Goal: Use online tool/utility: Utilize a website feature to perform a specific function

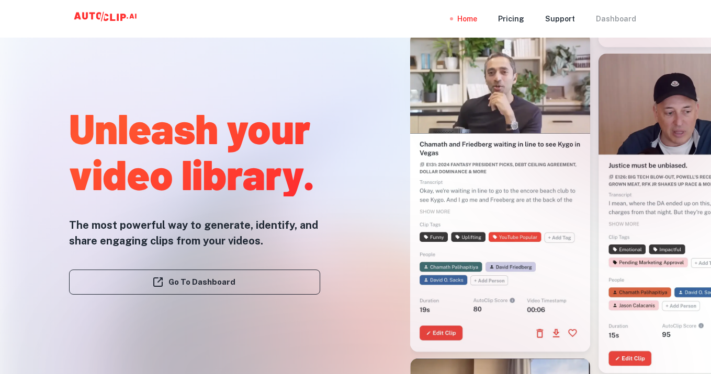
click at [627, 19] on div "Dashboard" at bounding box center [616, 19] width 40 height 38
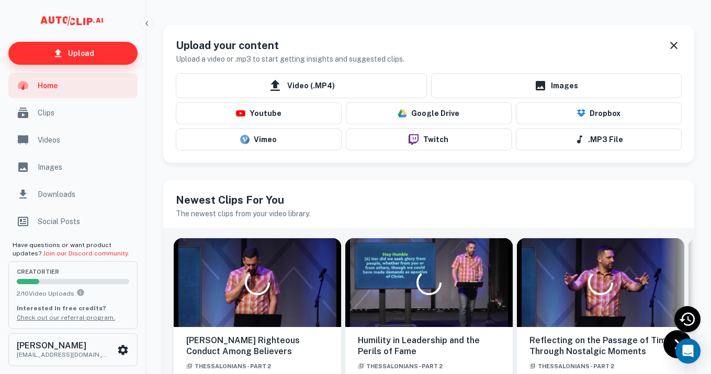
click at [97, 56] on link "Upload" at bounding box center [72, 53] width 129 height 23
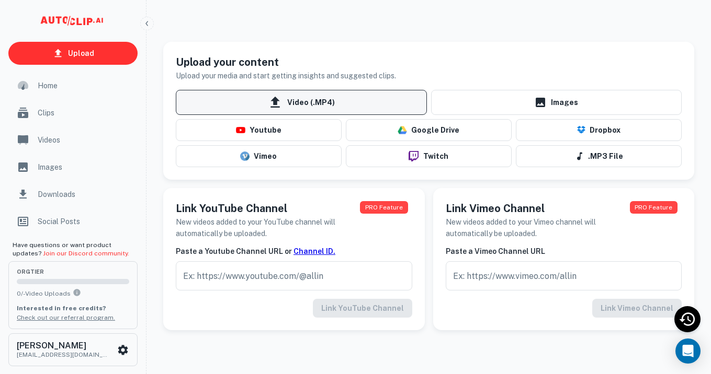
click at [334, 103] on span "Video (.MP4)" at bounding box center [301, 102] width 251 height 25
click at [0, 0] on input "Video (.MP4)" at bounding box center [0, 0] width 0 height 0
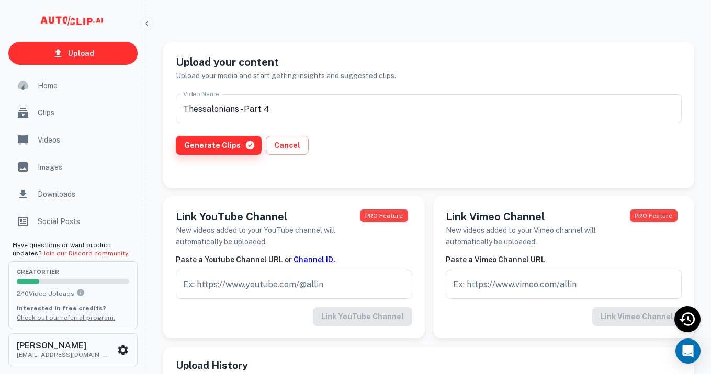
click at [219, 146] on button "Generate Clips" at bounding box center [219, 145] width 86 height 19
